Goal: Check status: Check status

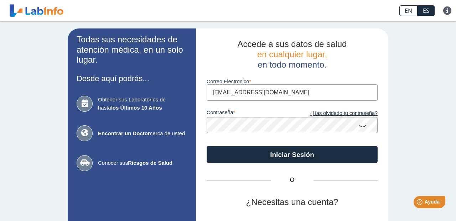
type input "moraima34m@gmail.com"
click at [292, 154] on button "Iniciar Sesión" at bounding box center [291, 154] width 171 height 17
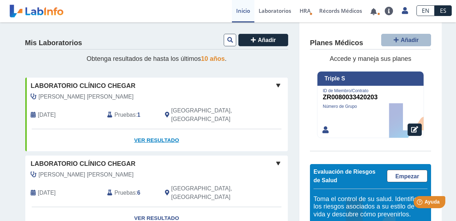
click at [154, 129] on link "Ver Resultado" at bounding box center [156, 140] width 262 height 22
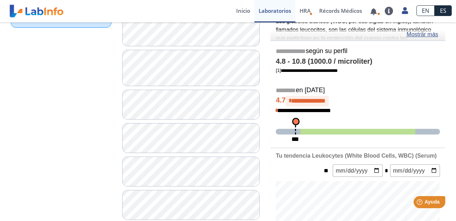
scroll to position [76, 0]
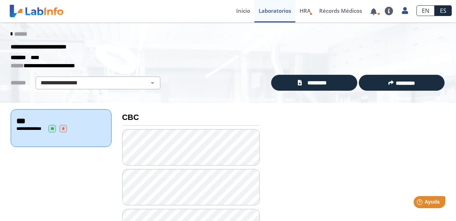
scroll to position [1, 0]
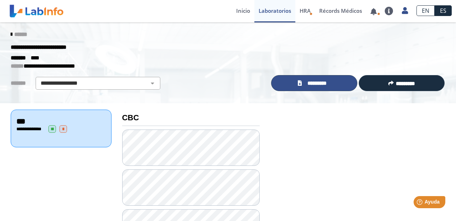
click at [319, 83] on span "*********" at bounding box center [317, 83] width 26 height 8
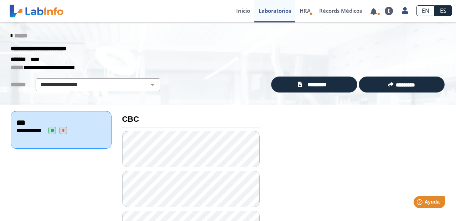
scroll to position [0, 0]
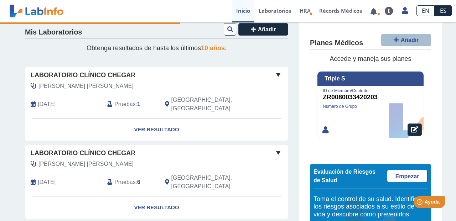
scroll to position [9, 0]
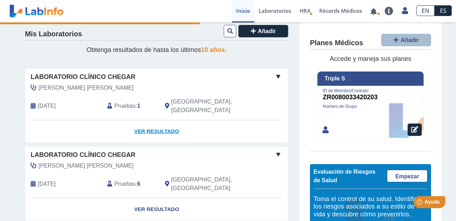
click at [164, 120] on link "Ver Resultado" at bounding box center [156, 131] width 262 height 22
click at [168, 121] on link "Ver Resultado" at bounding box center [156, 131] width 262 height 22
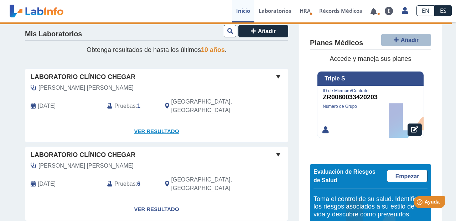
click at [159, 120] on link "Ver Resultado" at bounding box center [156, 131] width 262 height 22
